Goal: Task Accomplishment & Management: Manage account settings

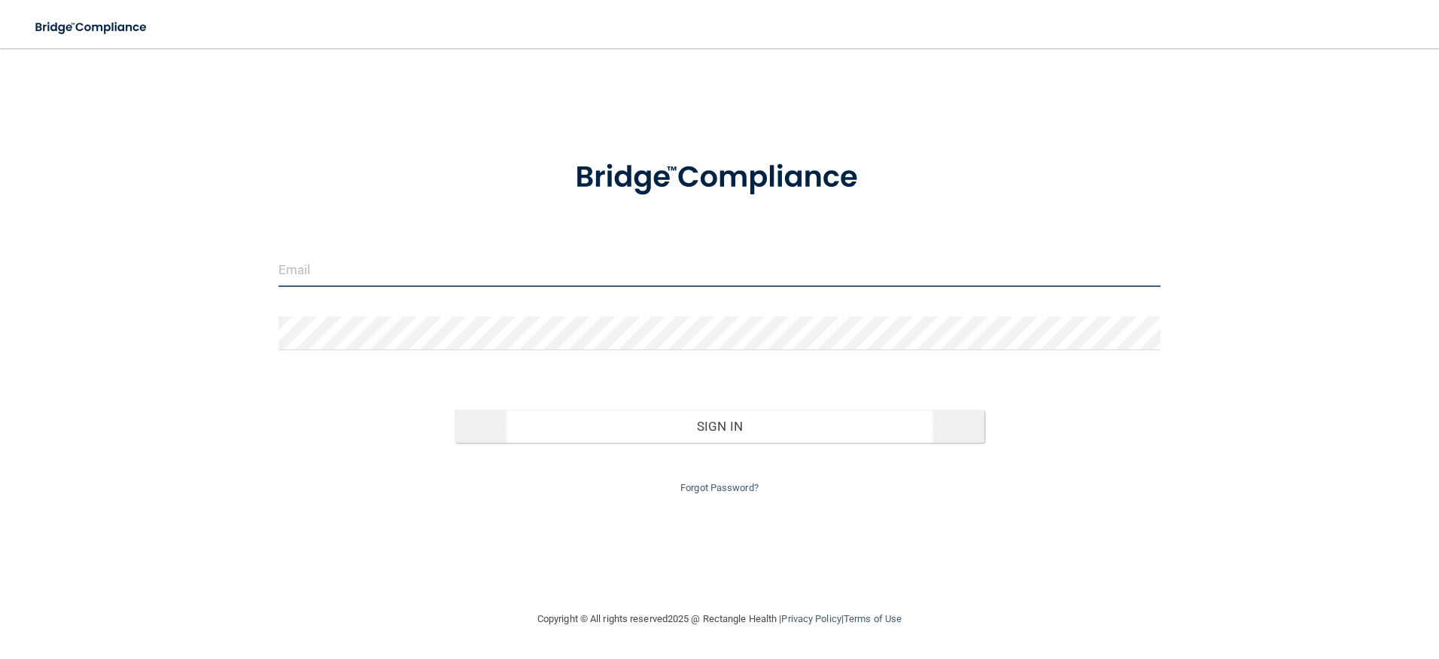
type input "[EMAIL_ADDRESS][DOMAIN_NAME]"
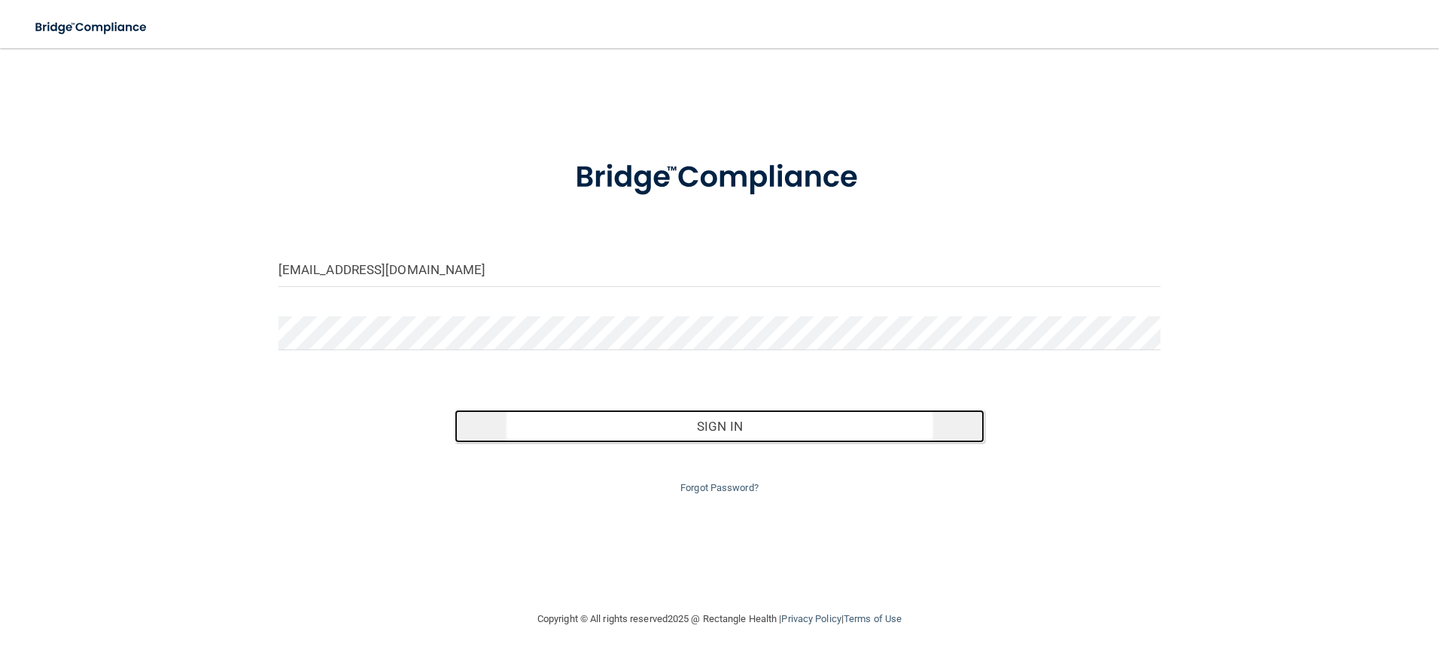
click at [635, 427] on button "Sign In" at bounding box center [720, 425] width 530 height 33
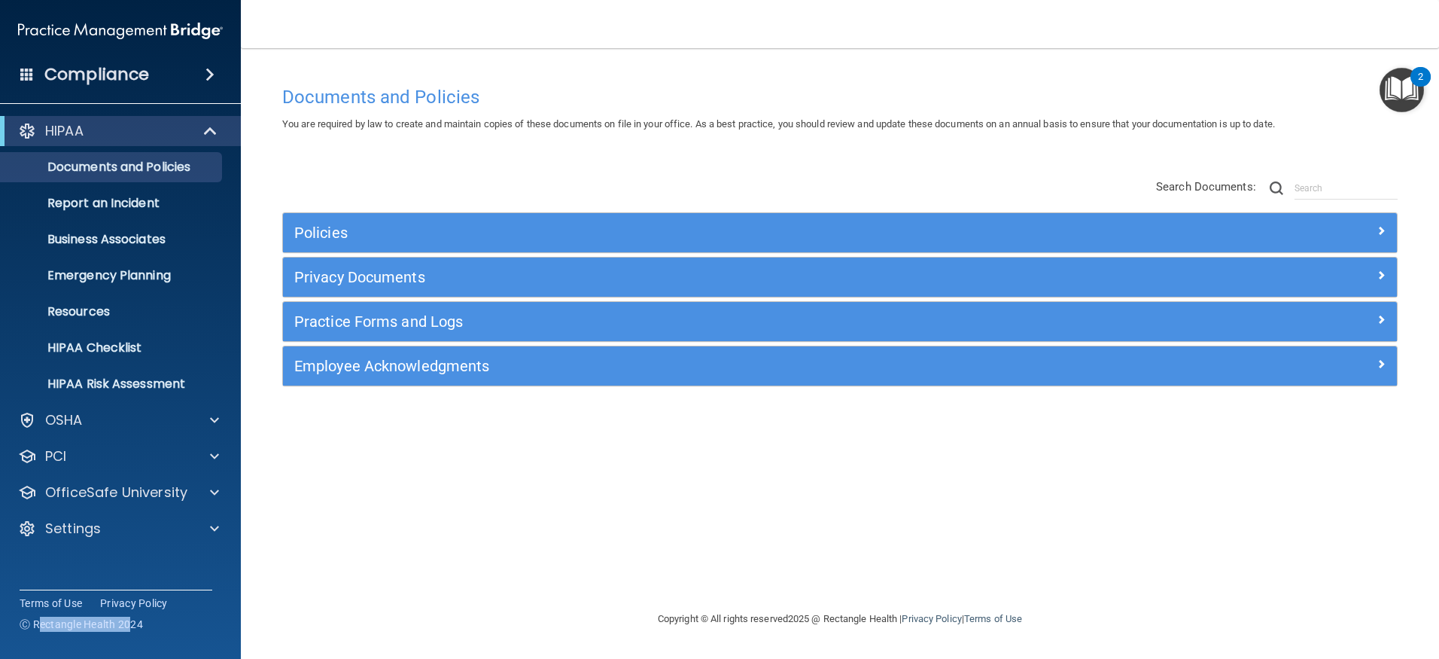
drag, startPoint x: 134, startPoint y: 625, endPoint x: 38, endPoint y: 622, distance: 96.4
click at [38, 622] on span "Ⓒ Rectangle Health 2024" at bounding box center [81, 623] width 123 height 15
drag, startPoint x: 38, startPoint y: 622, endPoint x: 160, endPoint y: 618, distance: 122.0
click at [160, 618] on div "Terms of Use Privacy Policy Ⓒ Rectangle Health 2024" at bounding box center [116, 612] width 193 height 47
